Goal: Task Accomplishment & Management: Use online tool/utility

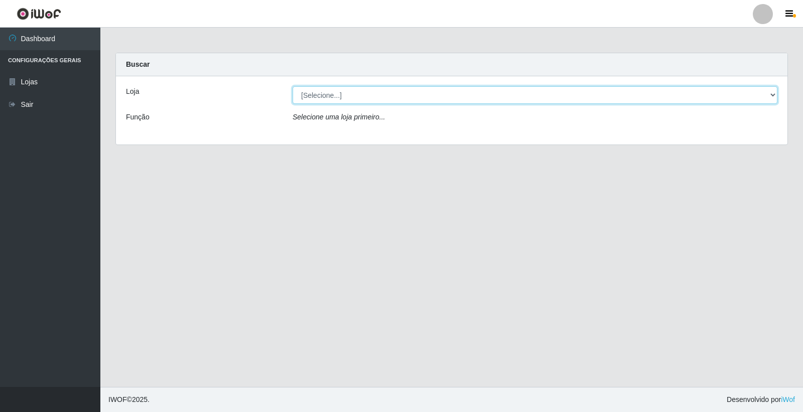
click at [710, 90] on select "[Selecione...] Casatudo BR" at bounding box center [535, 95] width 485 height 18
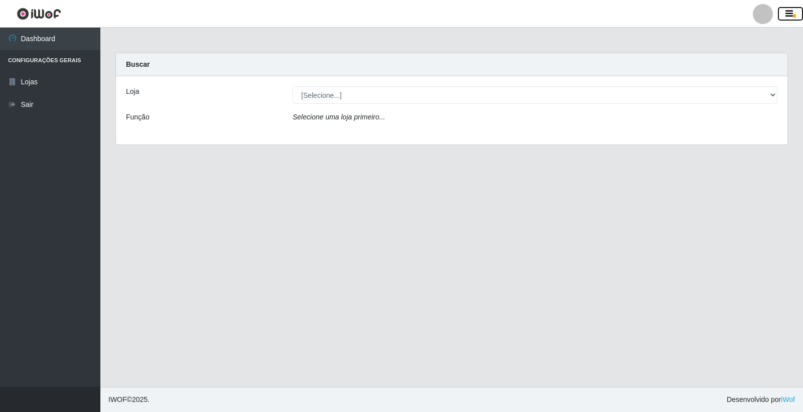
click at [785, 10] on icon "button" at bounding box center [789, 14] width 8 height 9
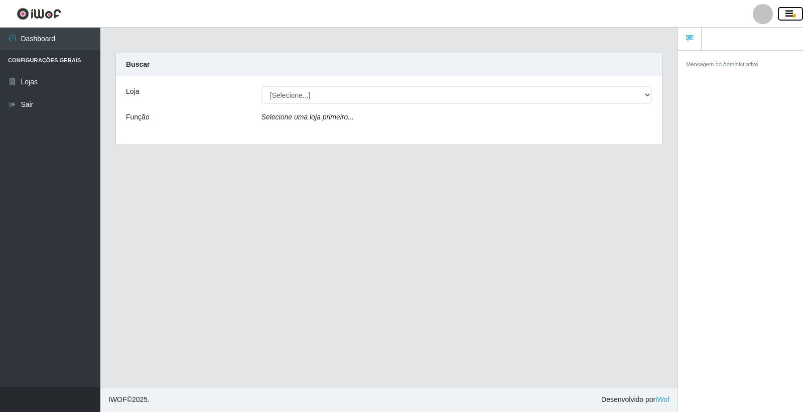
click at [785, 10] on icon "button" at bounding box center [789, 14] width 8 height 9
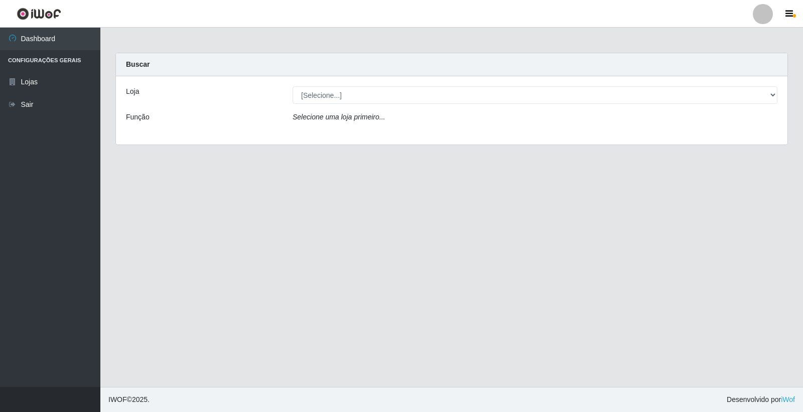
click at [770, 13] on div at bounding box center [763, 14] width 20 height 20
click at [563, 36] on main "Carregando... Buscar Loja [Selecione...] Casatudo BR Função Selecione uma loja …" at bounding box center [451, 207] width 703 height 359
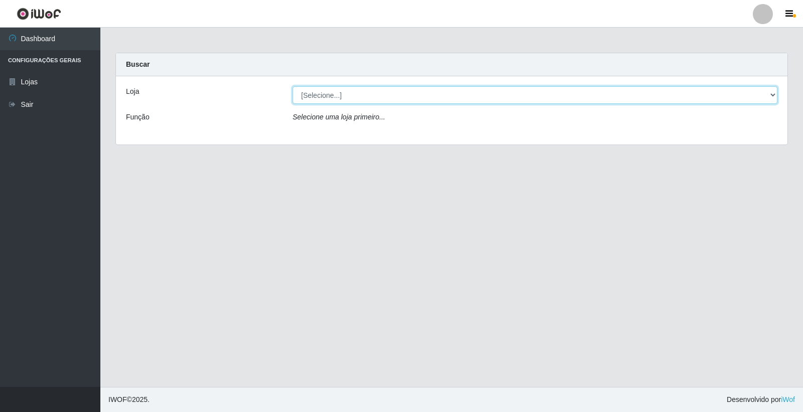
click at [759, 92] on select "[Selecione...] Casatudo BR" at bounding box center [535, 95] width 485 height 18
select select "197"
click at [293, 86] on select "[Selecione...] Casatudo BR" at bounding box center [535, 95] width 485 height 18
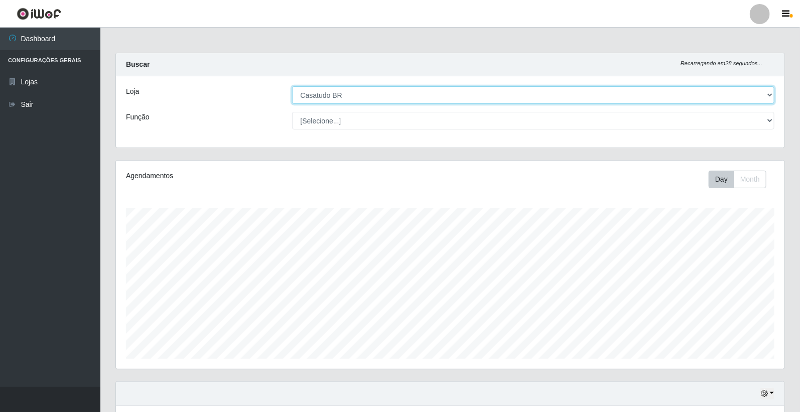
scroll to position [208, 669]
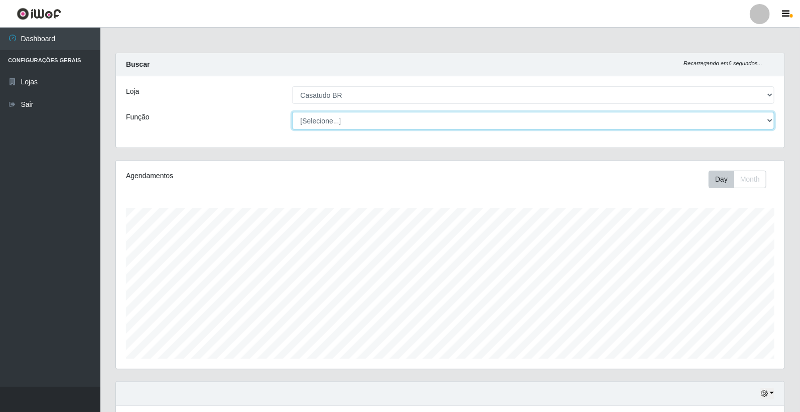
click at [704, 125] on select "[Selecione...] Auxiliar de Estoque Auxiliar de Estoque + Auxiliar de Estoque ++…" at bounding box center [533, 121] width 483 height 18
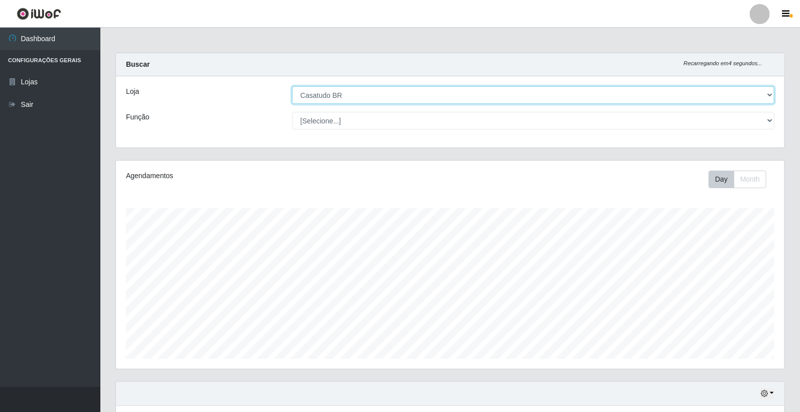
click at [446, 99] on select "[Selecione...] Casatudo BR" at bounding box center [533, 95] width 483 height 18
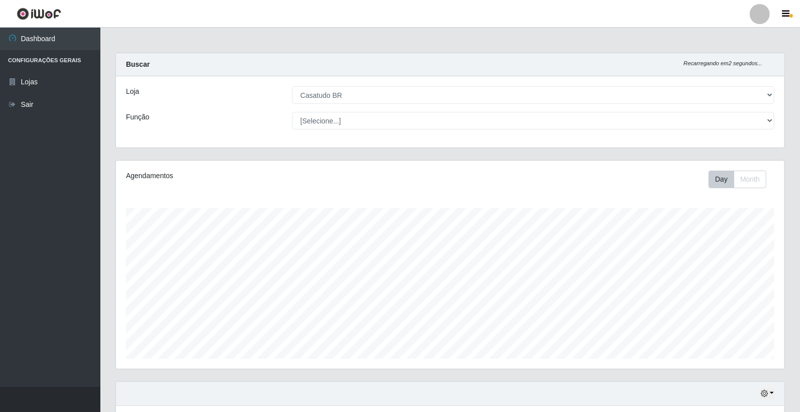
click at [787, 302] on div "Agendamentos Day Month" at bounding box center [450, 270] width 685 height 221
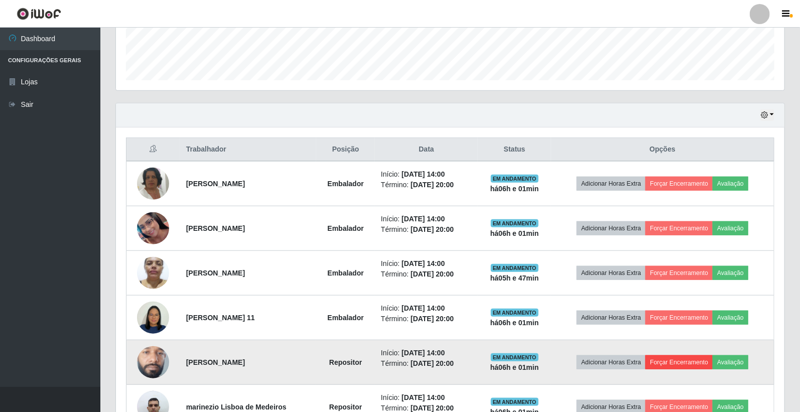
scroll to position [344, 0]
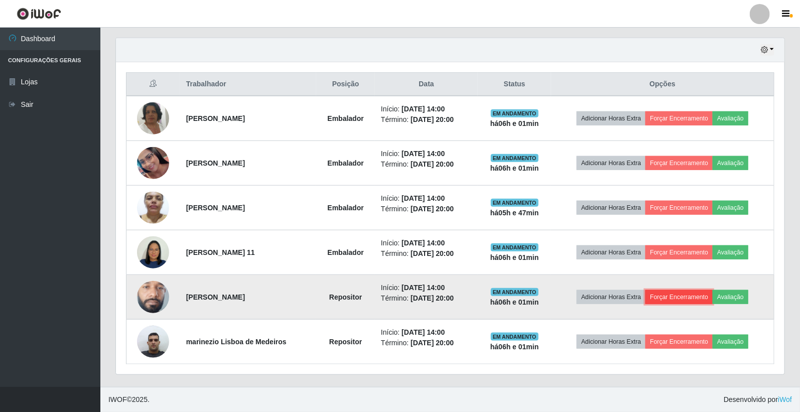
click at [694, 292] on button "Forçar Encerramento" at bounding box center [678, 297] width 67 height 14
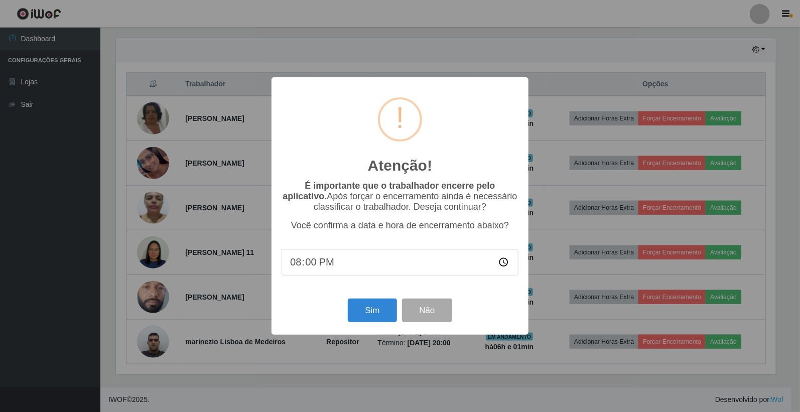
scroll to position [208, 662]
click at [364, 310] on button "Sim" at bounding box center [373, 311] width 49 height 24
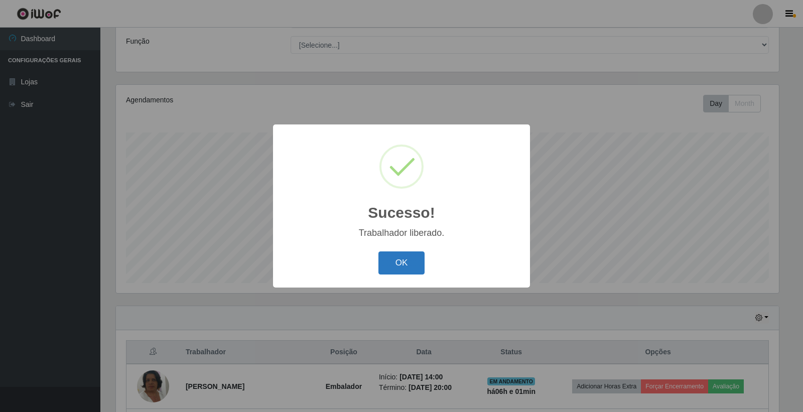
click at [414, 259] on button "OK" at bounding box center [401, 263] width 47 height 24
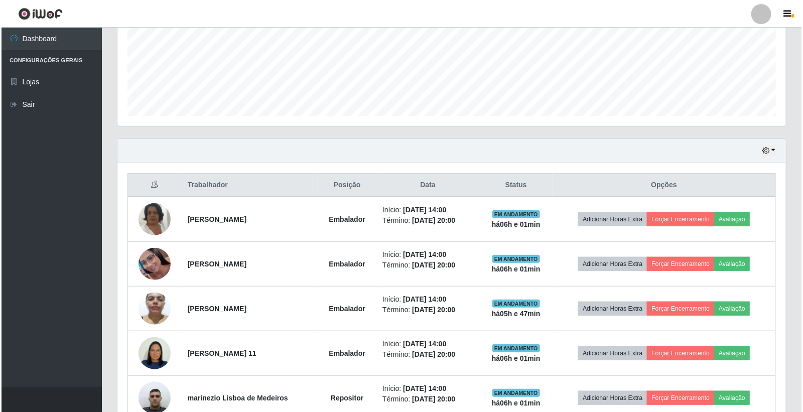
scroll to position [299, 0]
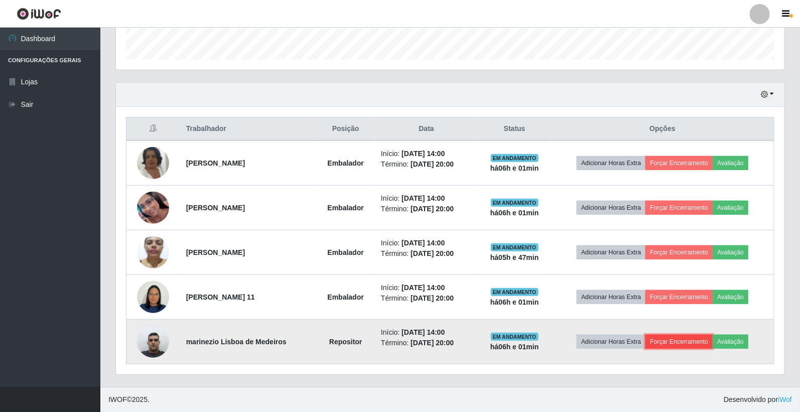
click at [676, 339] on button "Forçar Encerramento" at bounding box center [678, 342] width 67 height 14
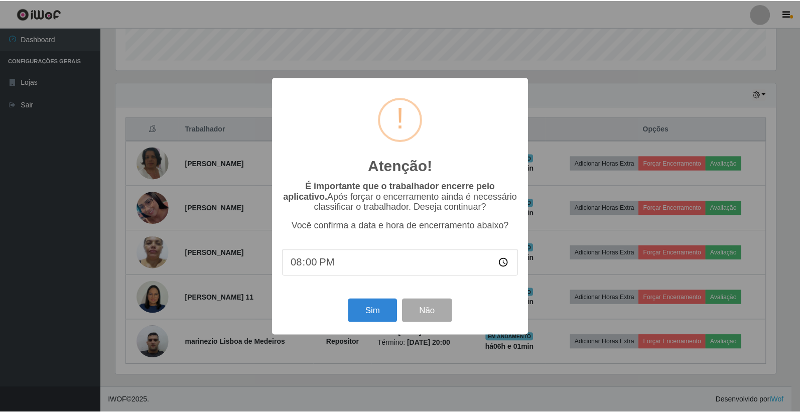
scroll to position [208, 662]
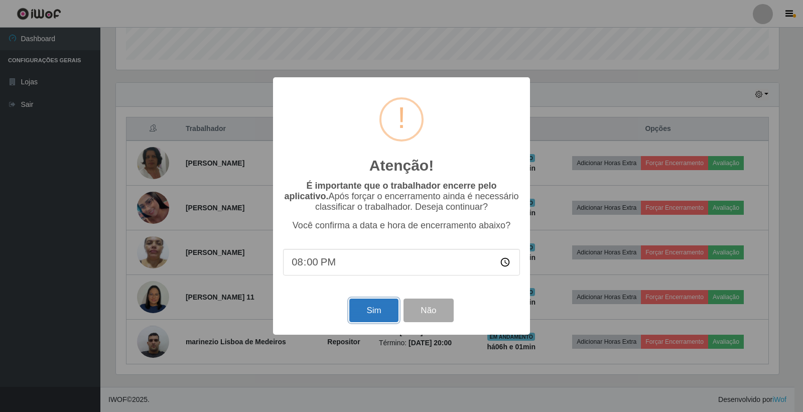
click at [378, 312] on button "Sim" at bounding box center [373, 311] width 49 height 24
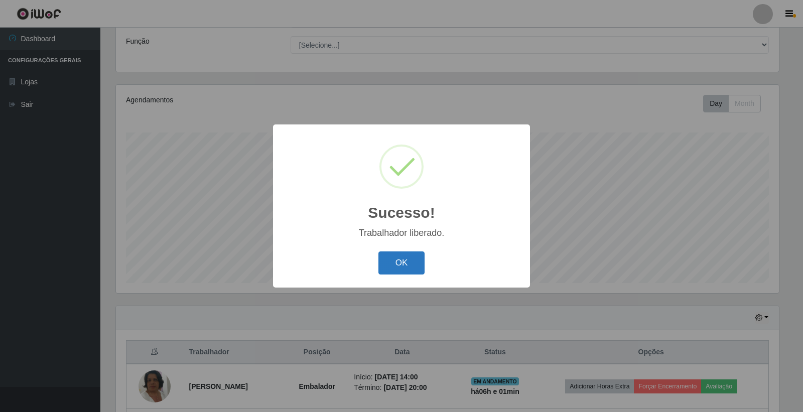
click at [408, 266] on button "OK" at bounding box center [401, 263] width 47 height 24
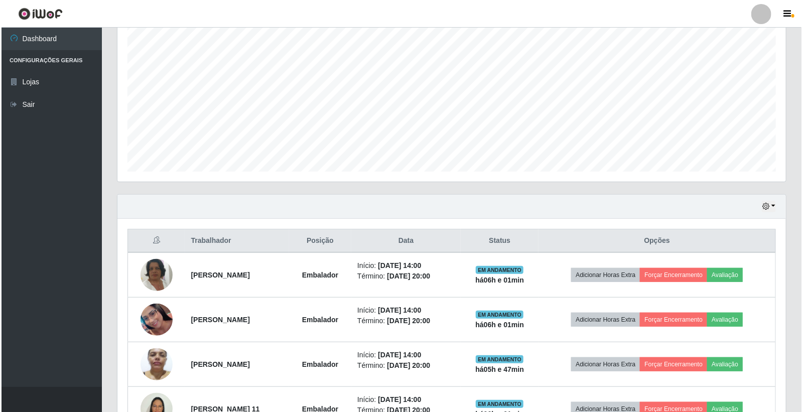
scroll to position [254, 0]
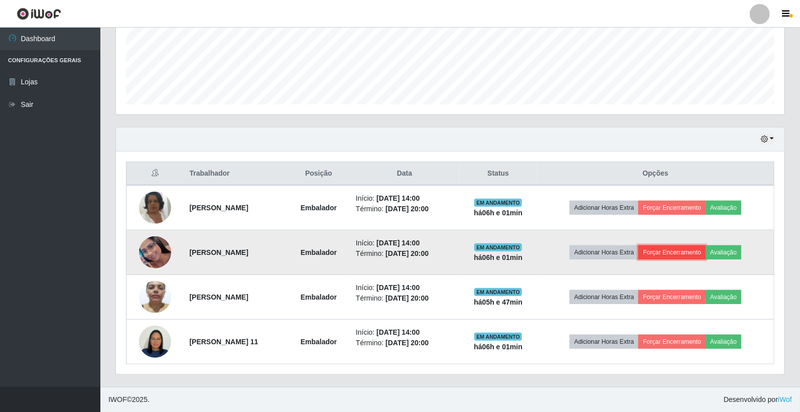
click at [670, 252] on button "Forçar Encerramento" at bounding box center [671, 252] width 67 height 14
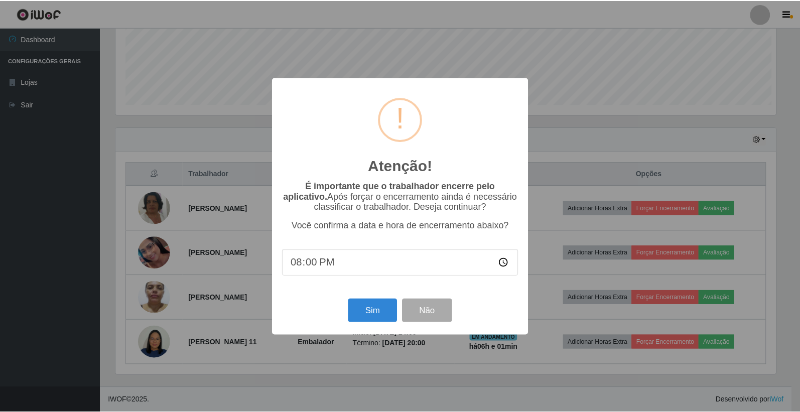
scroll to position [208, 662]
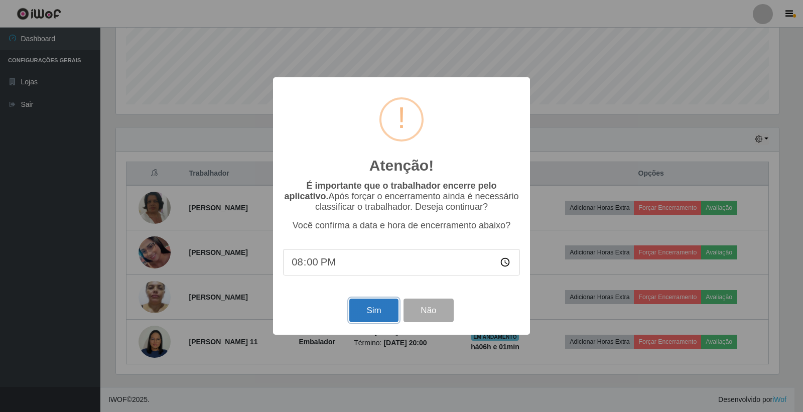
click at [377, 315] on button "Sim" at bounding box center [373, 311] width 49 height 24
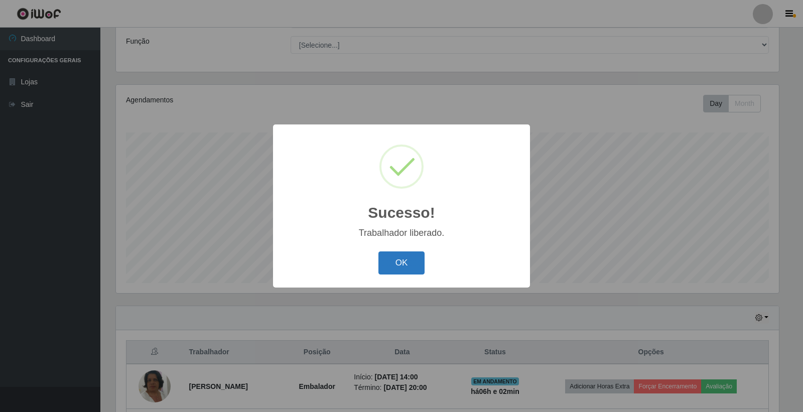
click at [403, 269] on button "OK" at bounding box center [401, 263] width 47 height 24
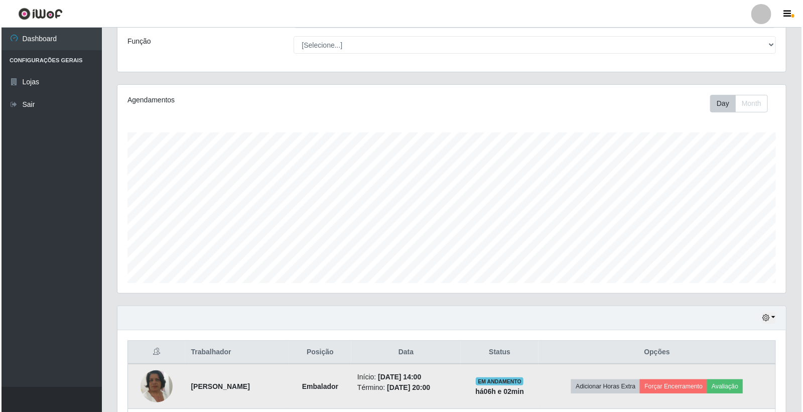
scroll to position [0, 0]
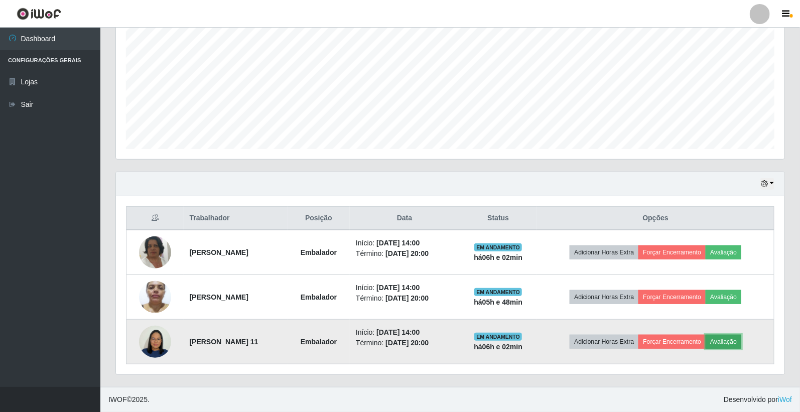
click at [741, 339] on button "Avaliação" at bounding box center [724, 342] width 36 height 14
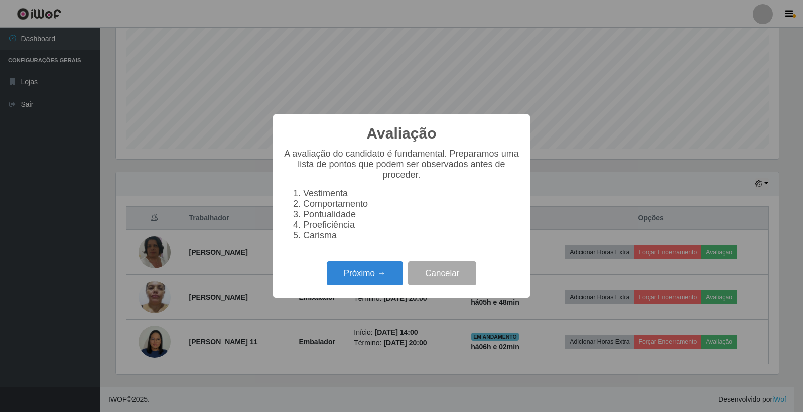
scroll to position [208, 662]
click at [348, 266] on button "Próximo →" at bounding box center [365, 273] width 76 height 24
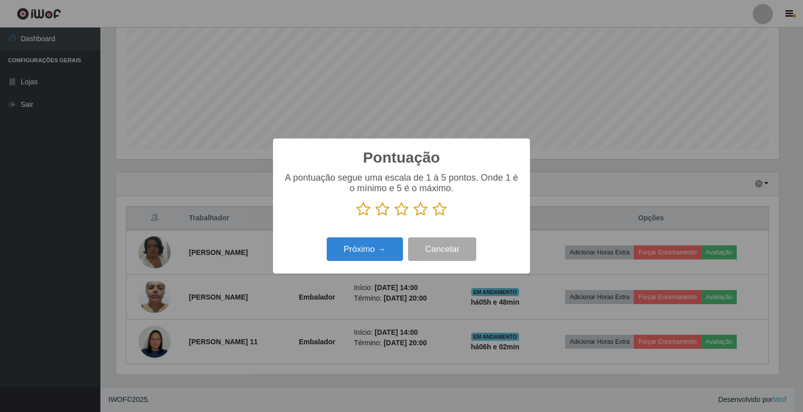
scroll to position [501683, 501228]
click at [438, 209] on icon at bounding box center [440, 209] width 14 height 15
click at [433, 217] on input "radio" at bounding box center [433, 217] width 0 height 0
click at [367, 255] on button "Próximo →" at bounding box center [365, 249] width 76 height 24
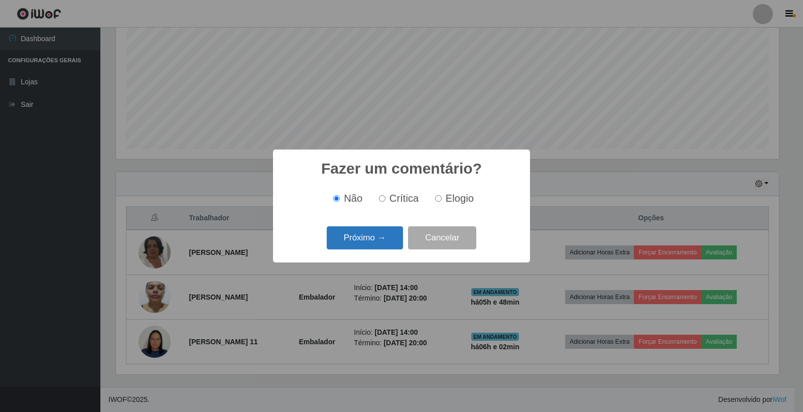
click at [375, 237] on button "Próximo →" at bounding box center [365, 238] width 76 height 24
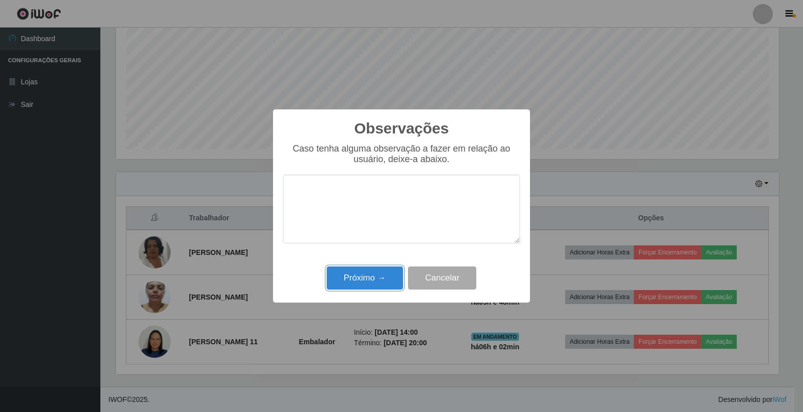
drag, startPoint x: 371, startPoint y: 285, endPoint x: 481, endPoint y: 310, distance: 112.3
click at [374, 284] on button "Próximo →" at bounding box center [365, 279] width 76 height 24
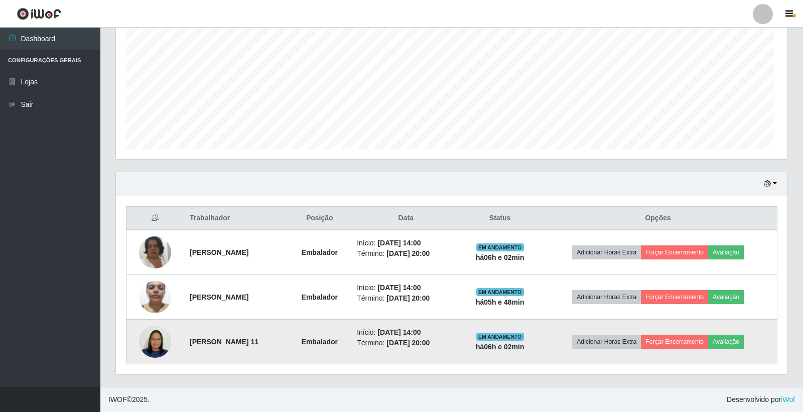
scroll to position [208, 669]
click at [691, 338] on button "Forçar Encerramento" at bounding box center [671, 342] width 67 height 14
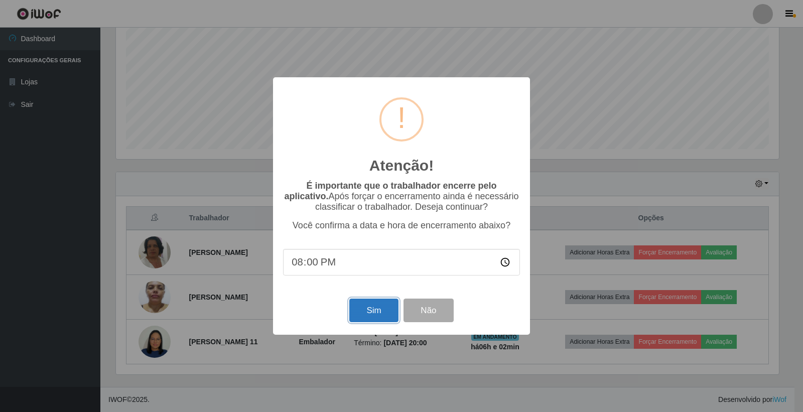
click at [379, 308] on button "Sim" at bounding box center [373, 311] width 49 height 24
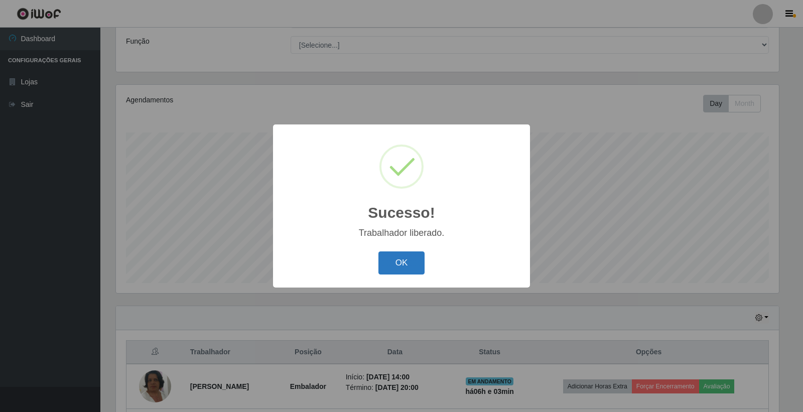
click at [403, 258] on button "OK" at bounding box center [401, 263] width 47 height 24
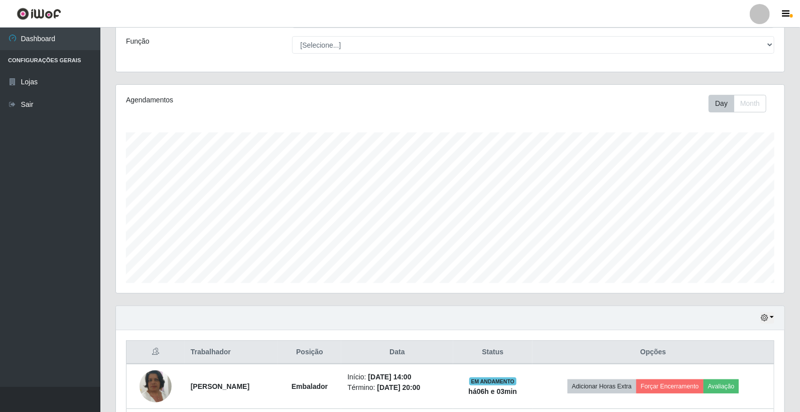
scroll to position [166, 0]
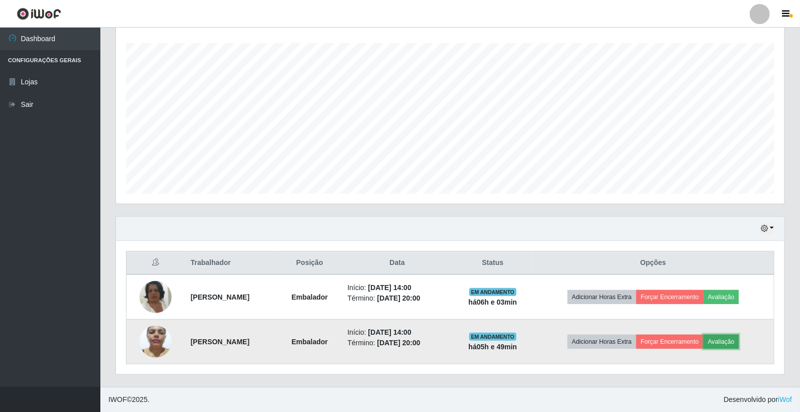
click at [739, 341] on button "Avaliação" at bounding box center [722, 342] width 36 height 14
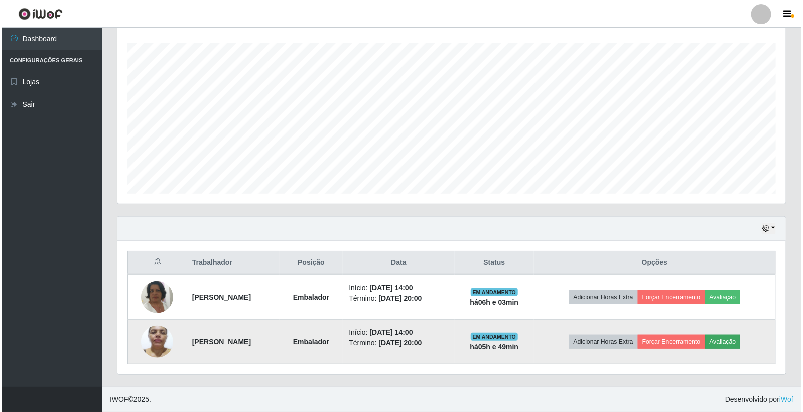
scroll to position [208, 662]
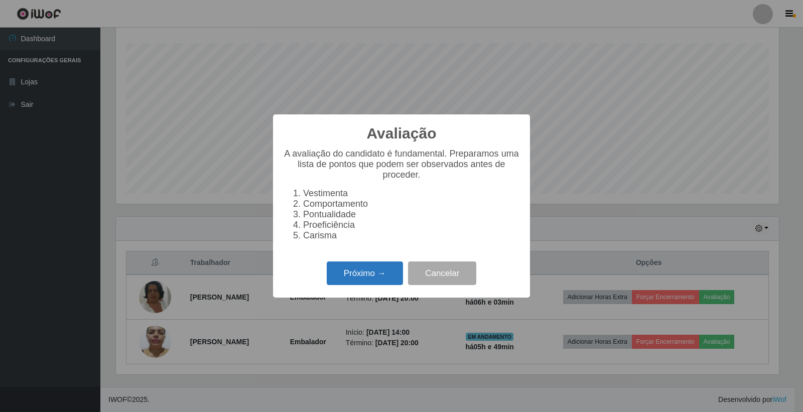
click at [348, 270] on button "Próximo →" at bounding box center [365, 273] width 76 height 24
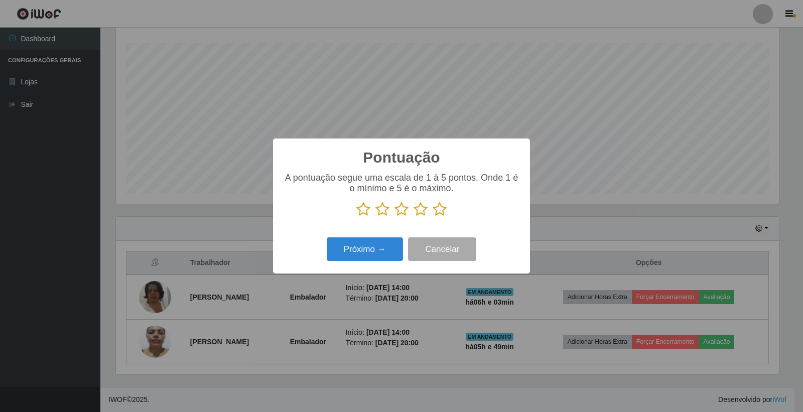
scroll to position [501683, 501228]
drag, startPoint x: 448, startPoint y: 203, endPoint x: 434, endPoint y: 207, distance: 14.5
click at [447, 203] on p at bounding box center [401, 209] width 237 height 15
click at [443, 212] on icon at bounding box center [440, 209] width 14 height 15
click at [433, 217] on input "radio" at bounding box center [433, 217] width 0 height 0
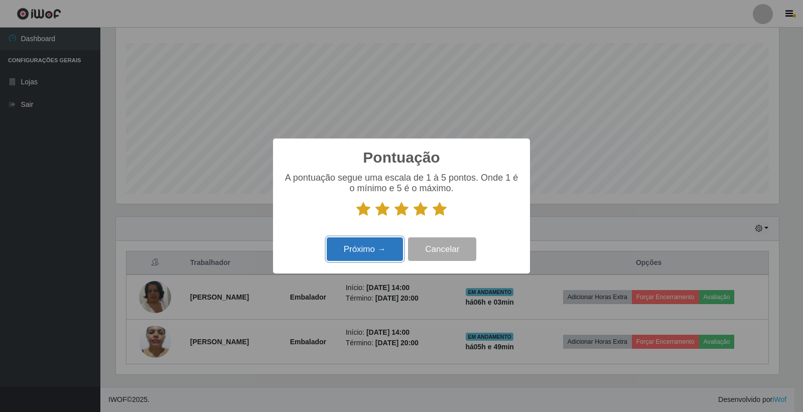
click at [377, 246] on button "Próximo →" at bounding box center [365, 249] width 76 height 24
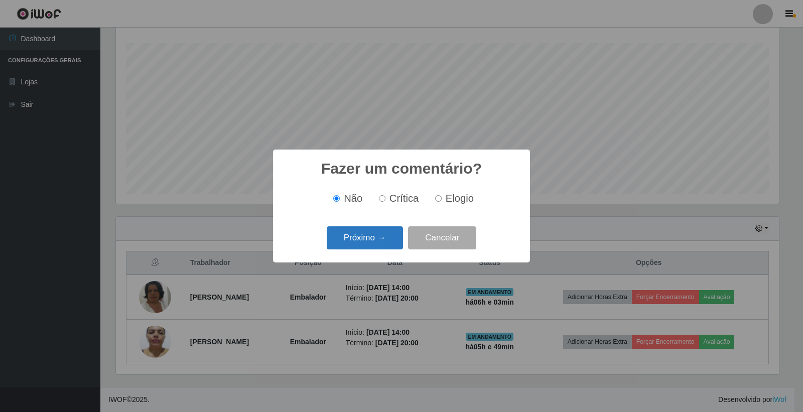
drag, startPoint x: 354, startPoint y: 234, endPoint x: 359, endPoint y: 234, distance: 5.5
click at [359, 234] on button "Próximo →" at bounding box center [365, 238] width 76 height 24
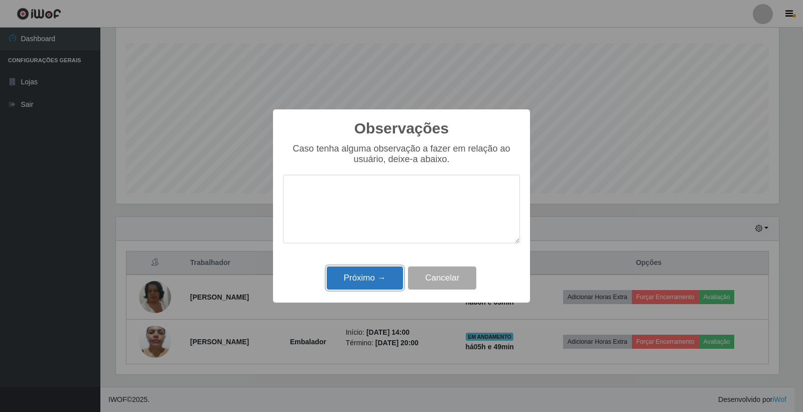
click at [357, 276] on button "Próximo →" at bounding box center [365, 279] width 76 height 24
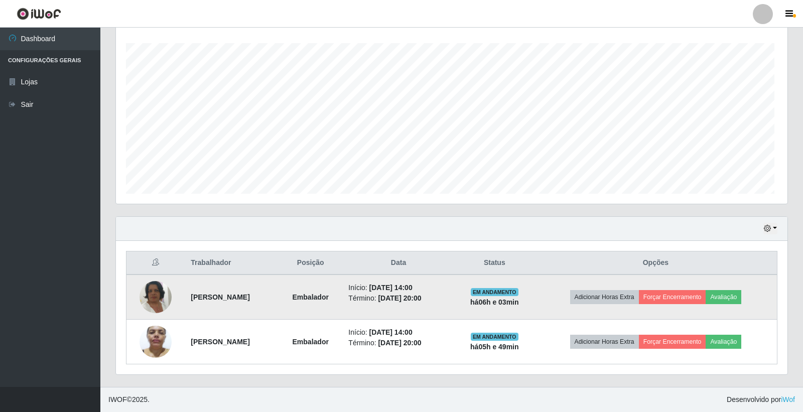
scroll to position [208, 669]
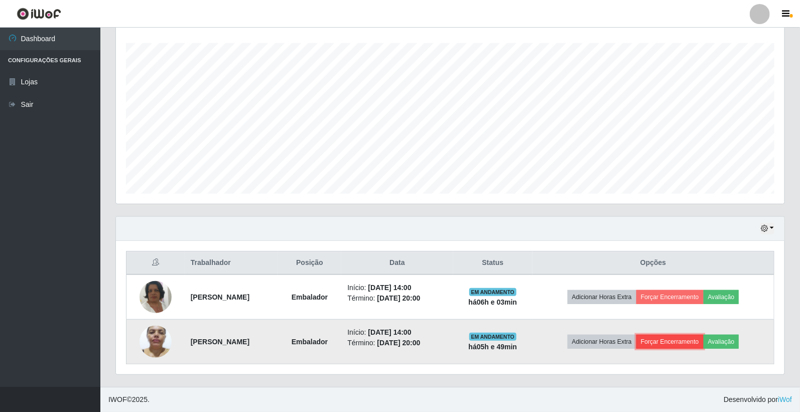
click at [685, 344] on button "Forçar Encerramento" at bounding box center [669, 342] width 67 height 14
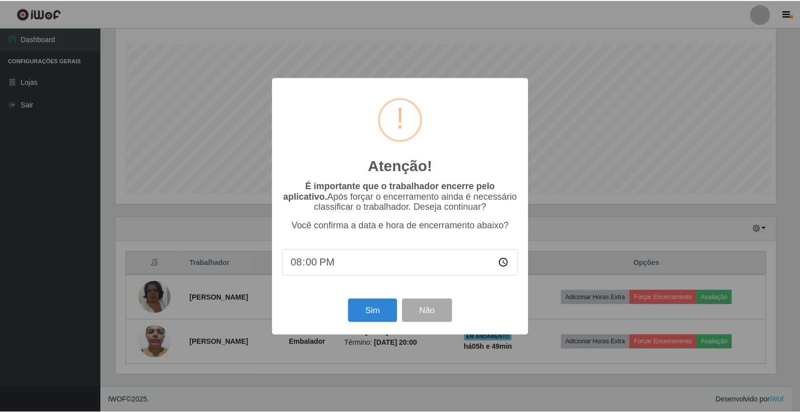
scroll to position [208, 662]
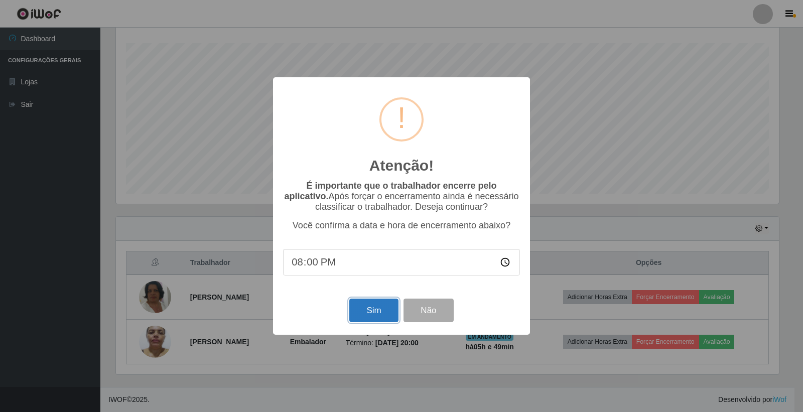
click at [368, 315] on button "Sim" at bounding box center [373, 311] width 49 height 24
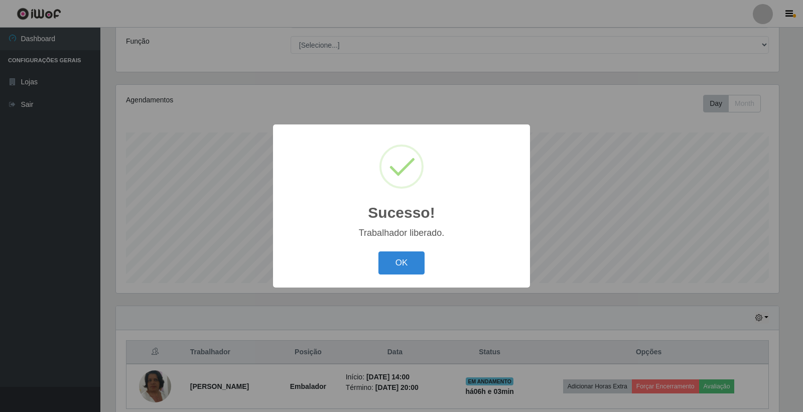
click at [377, 277] on div "OK Cancel" at bounding box center [401, 262] width 237 height 29
click at [404, 272] on button "OK" at bounding box center [401, 263] width 47 height 24
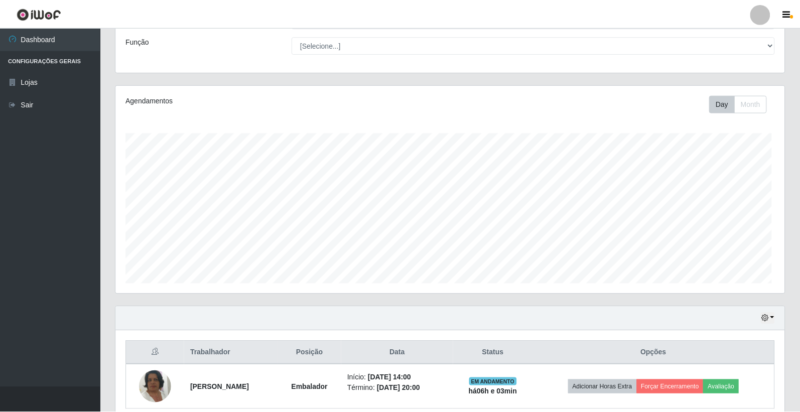
scroll to position [208, 669]
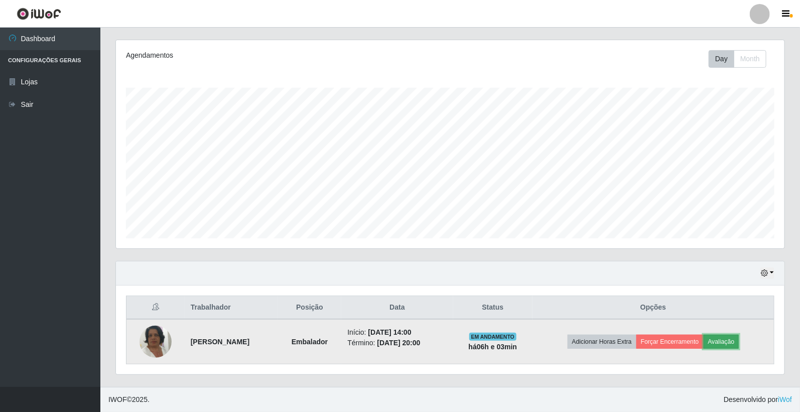
click at [730, 347] on button "Avaliação" at bounding box center [722, 342] width 36 height 14
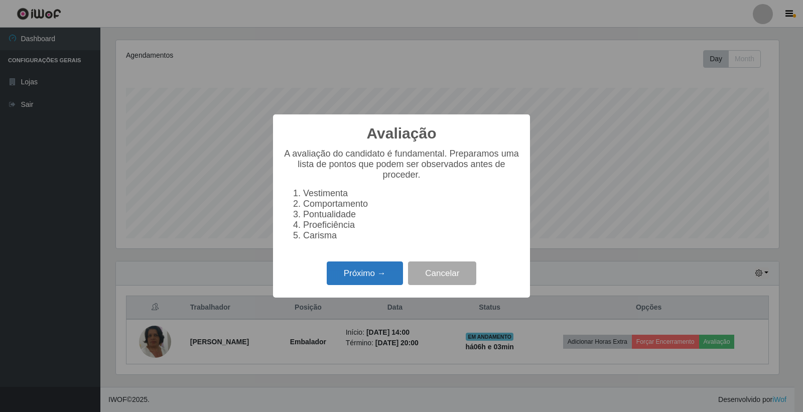
click at [350, 284] on button "Próximo →" at bounding box center [365, 273] width 76 height 24
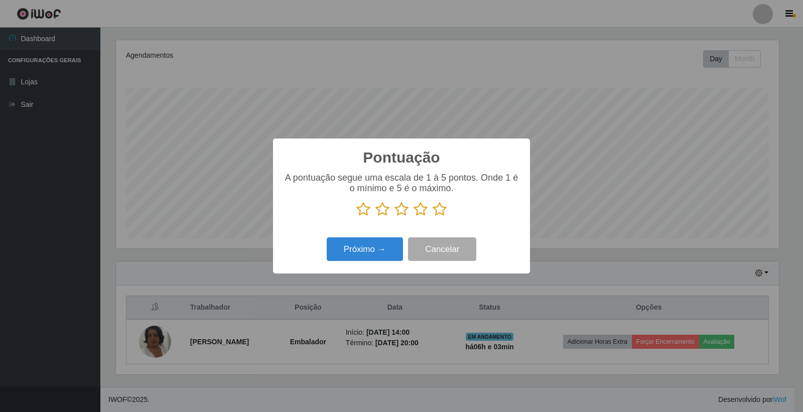
click at [447, 208] on p at bounding box center [401, 209] width 237 height 15
click at [444, 209] on icon at bounding box center [440, 209] width 14 height 15
click at [433, 217] on input "radio" at bounding box center [433, 217] width 0 height 0
click at [375, 247] on button "Próximo →" at bounding box center [365, 249] width 76 height 24
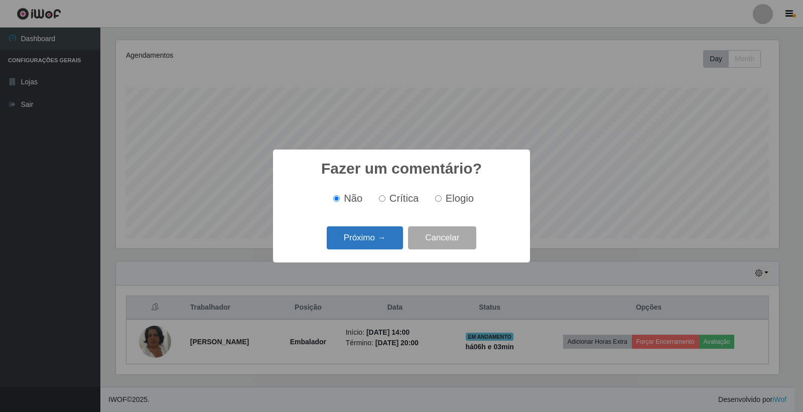
click at [345, 237] on button "Próximo →" at bounding box center [365, 238] width 76 height 24
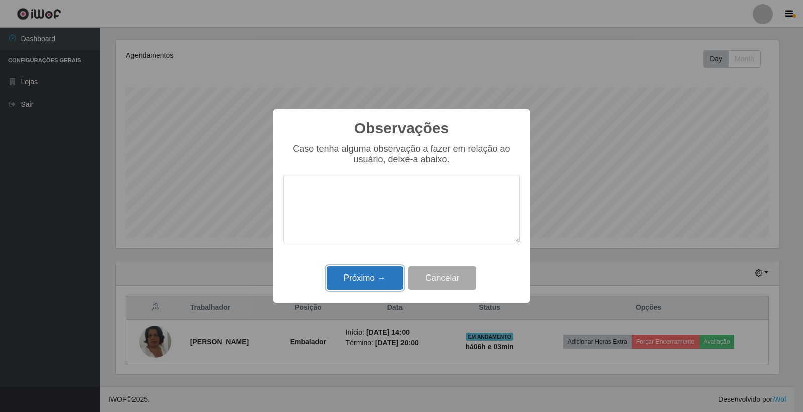
drag, startPoint x: 369, startPoint y: 280, endPoint x: 379, endPoint y: 280, distance: 9.5
click at [369, 280] on button "Próximo →" at bounding box center [365, 279] width 76 height 24
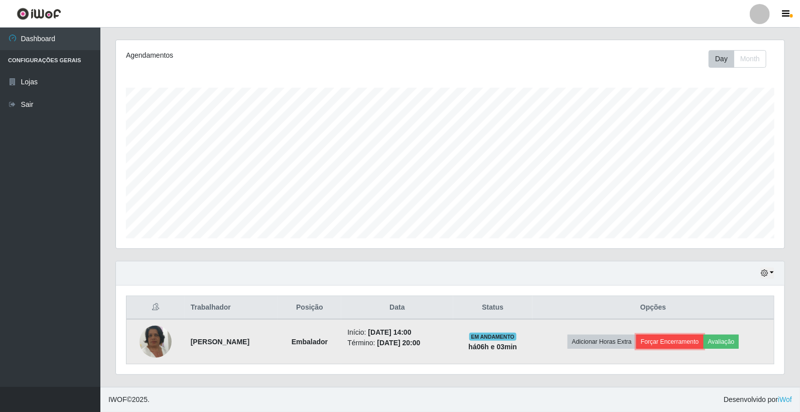
click at [680, 342] on button "Forçar Encerramento" at bounding box center [669, 342] width 67 height 14
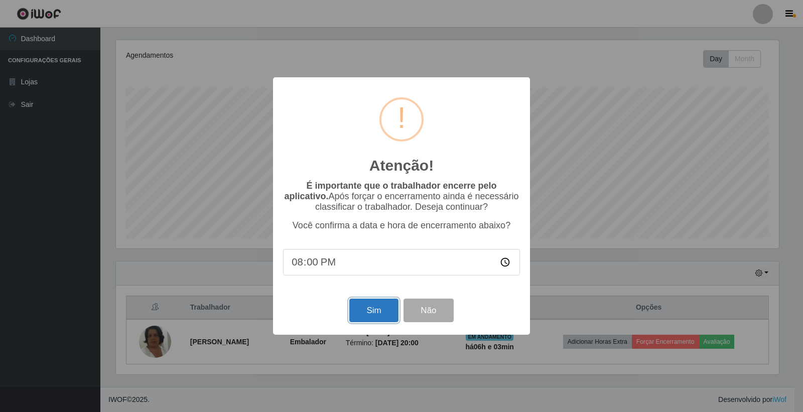
click at [366, 309] on button "Sim" at bounding box center [373, 311] width 49 height 24
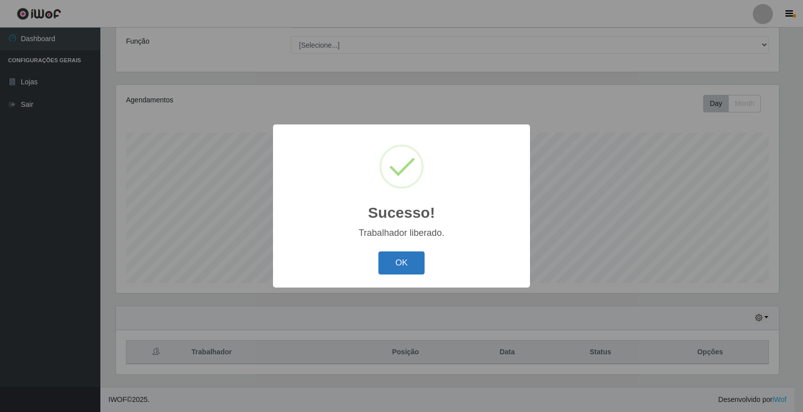
click at [408, 273] on button "OK" at bounding box center [401, 263] width 47 height 24
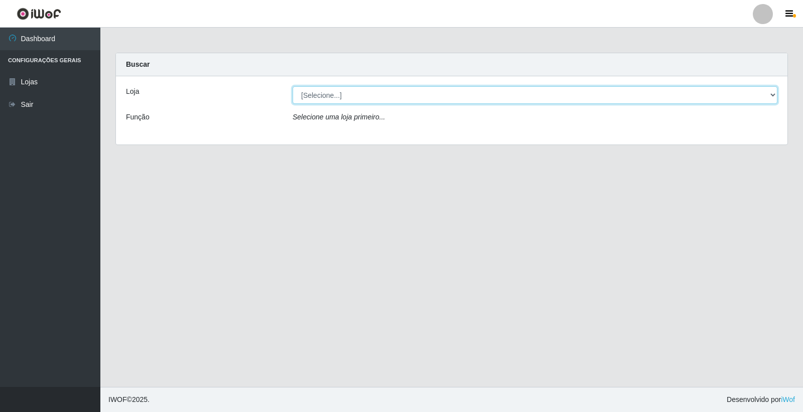
drag, startPoint x: 696, startPoint y: 103, endPoint x: 568, endPoint y: 159, distance: 139.6
click at [696, 103] on select "[Selecione...] Casatudo BR" at bounding box center [535, 95] width 485 height 18
select select "197"
click at [293, 86] on select "[Selecione...] Casatudo BR" at bounding box center [535, 95] width 485 height 18
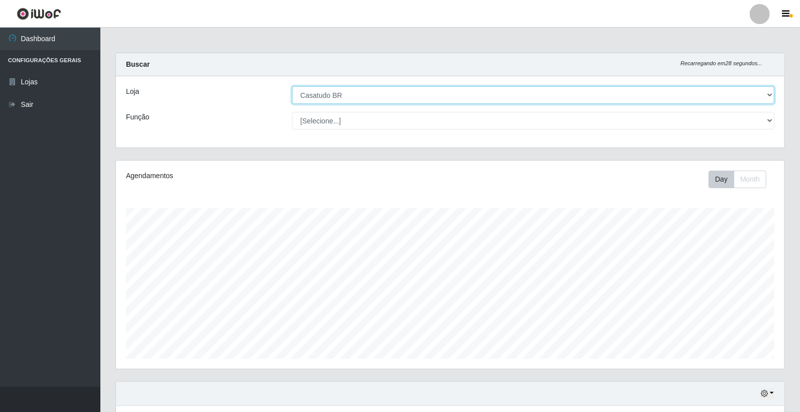
scroll to position [76, 0]
